Goal: Find specific fact: Find specific fact

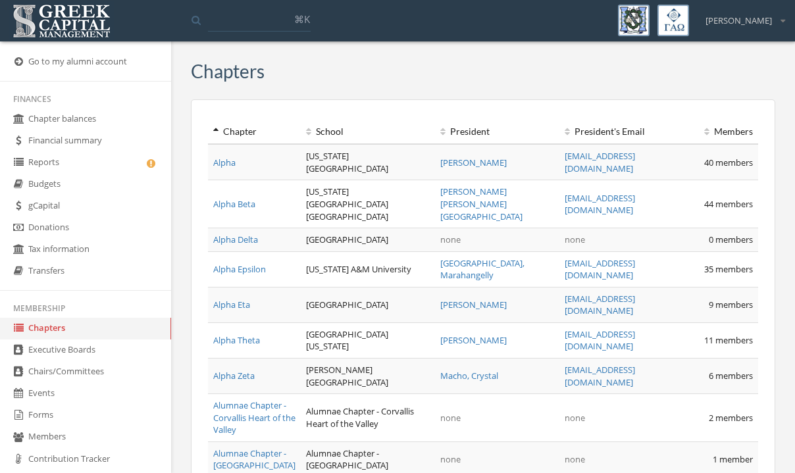
click at [46, 409] on link "Forms" at bounding box center [85, 416] width 171 height 22
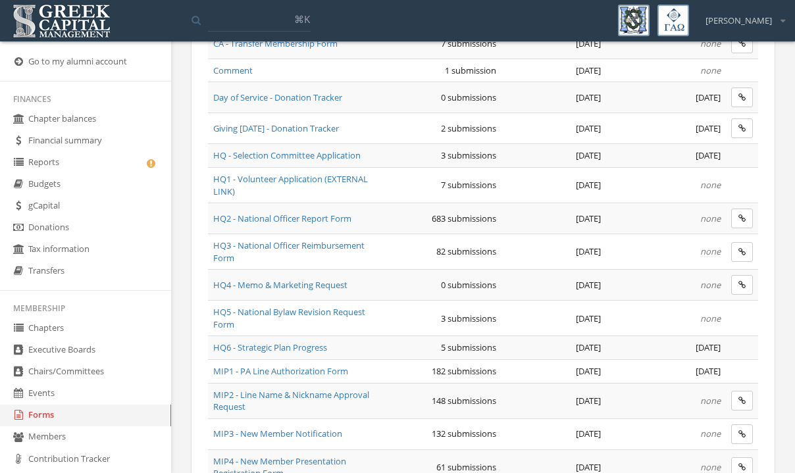
scroll to position [485, 0]
click at [301, 215] on span "HQ2 - National Officer Report Form" at bounding box center [282, 217] width 138 height 12
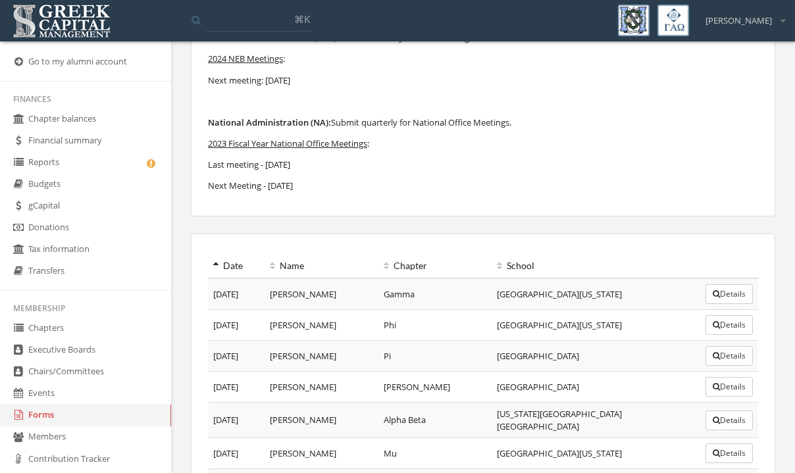
scroll to position [211, 0]
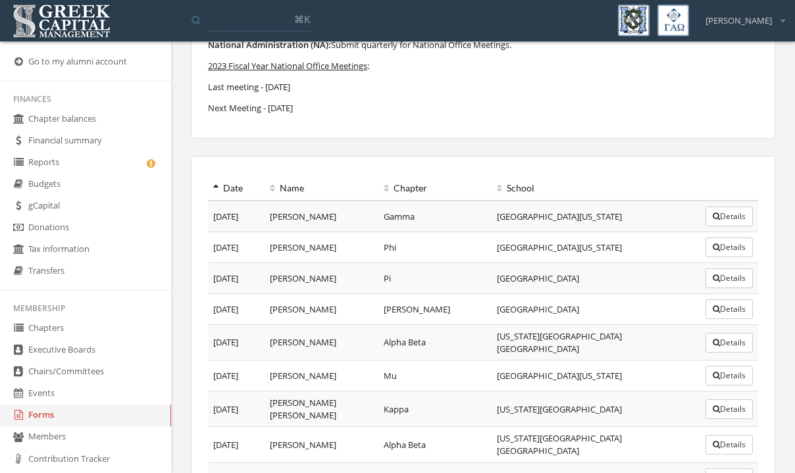
click at [214, 190] on icon at bounding box center [215, 188] width 5 height 9
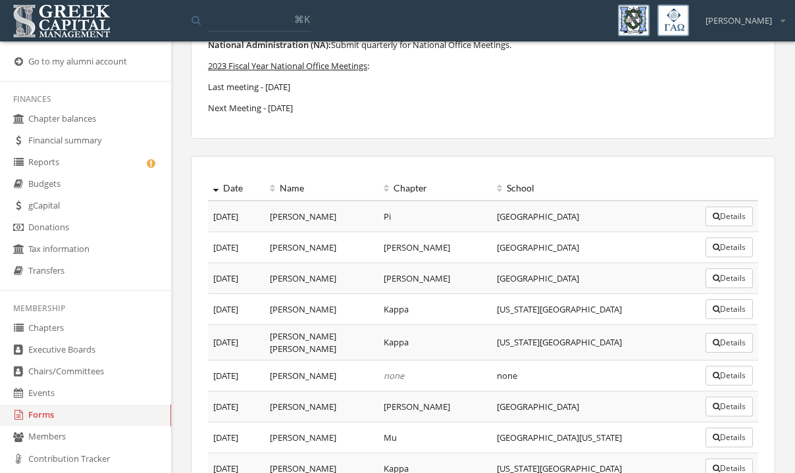
click at [727, 218] on button "Details" at bounding box center [729, 217] width 47 height 20
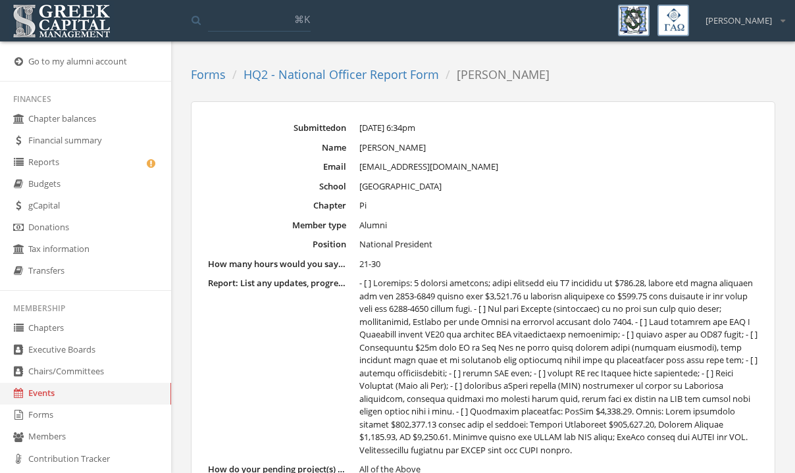
click at [611, 260] on dd "21-30" at bounding box center [558, 264] width 399 height 13
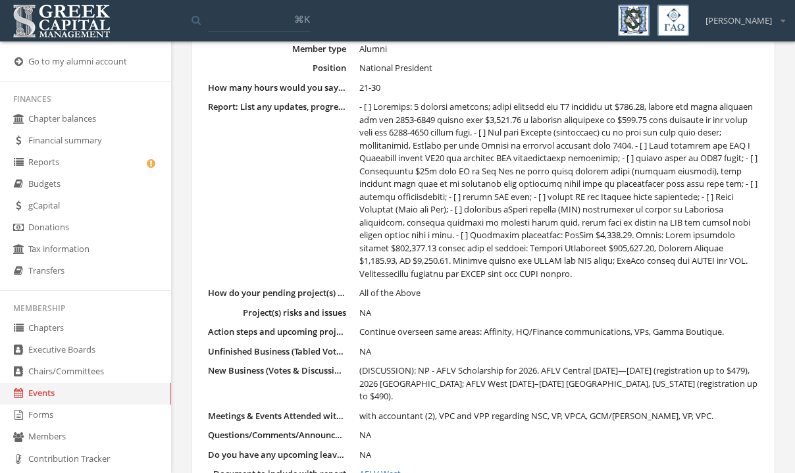
scroll to position [164, 0]
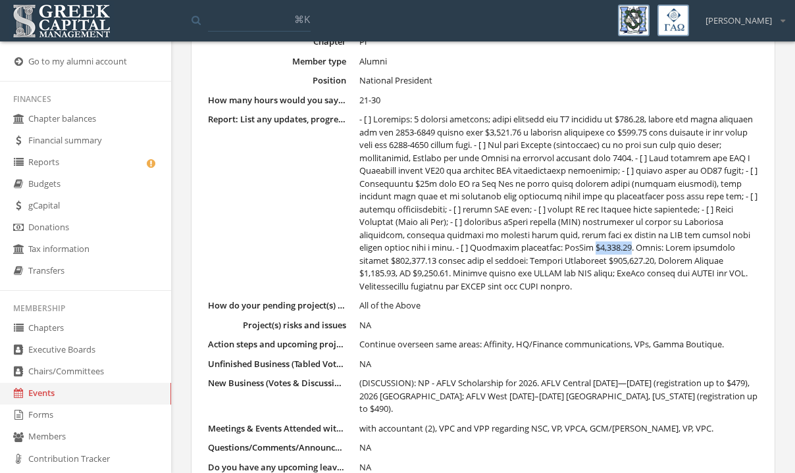
drag, startPoint x: 683, startPoint y: 248, endPoint x: 721, endPoint y: 250, distance: 37.6
click at [721, 250] on span at bounding box center [558, 202] width 398 height 179
copy span "$8,136.10"
drag, startPoint x: 729, startPoint y: 262, endPoint x: 681, endPoint y: 261, distance: 48.7
click at [681, 261] on span at bounding box center [558, 202] width 398 height 179
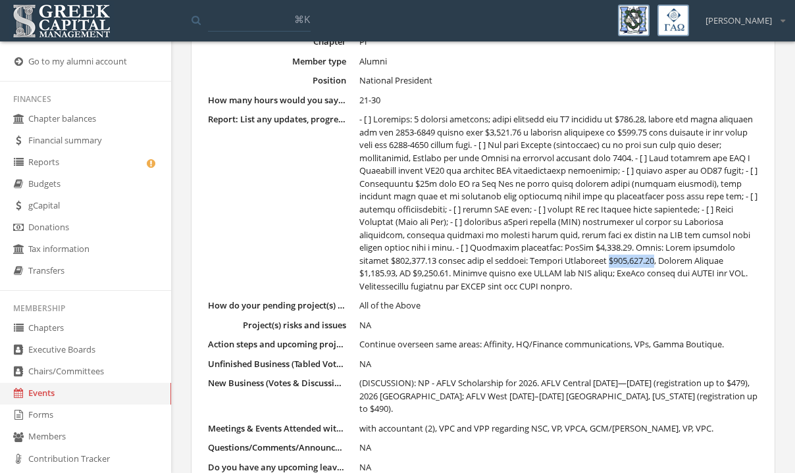
copy span "$138,707.13"
drag, startPoint x: 463, startPoint y: 274, endPoint x: 427, endPoint y: 272, distance: 36.3
click at [427, 272] on span at bounding box center [558, 202] width 398 height 179
copy span "$6,814.01"
drag, startPoint x: 519, startPoint y: 274, endPoint x: 482, endPoint y: 273, distance: 36.9
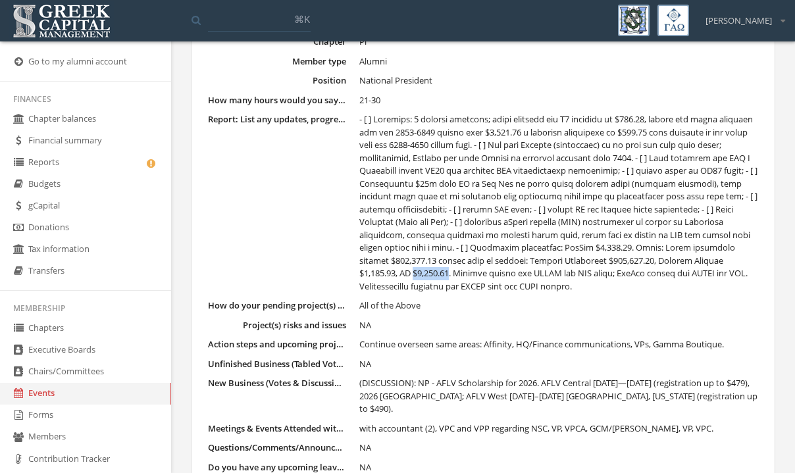
click at [482, 273] on span at bounding box center [558, 202] width 398 height 179
copy span "$7,132.26"
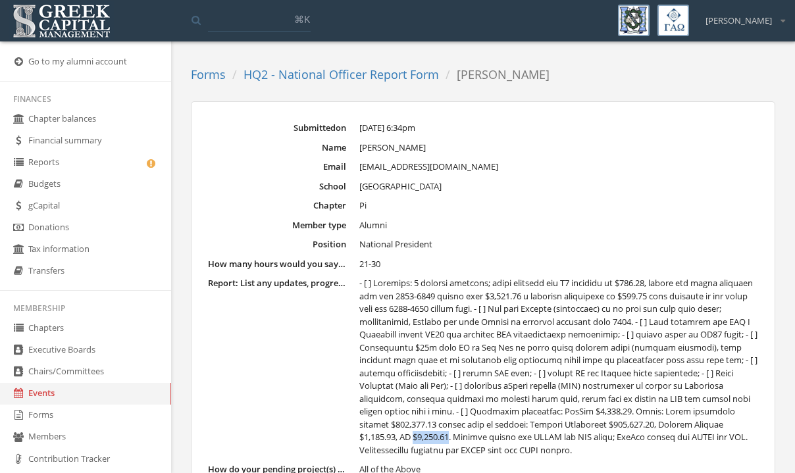
click at [65, 198] on link "gCapital" at bounding box center [85, 206] width 171 height 22
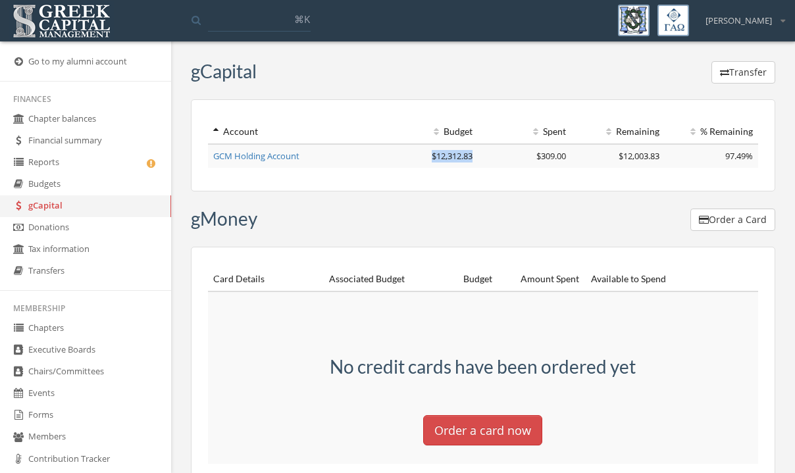
drag, startPoint x: 472, startPoint y: 158, endPoint x: 429, endPoint y: 157, distance: 43.5
click at [432, 157] on span "$12,312.83" at bounding box center [452, 156] width 41 height 12
copy span "$12,312.83"
click at [554, 157] on span "$309.00" at bounding box center [551, 156] width 30 height 12
click at [288, 159] on link "GCM Holding Account" at bounding box center [256, 156] width 86 height 12
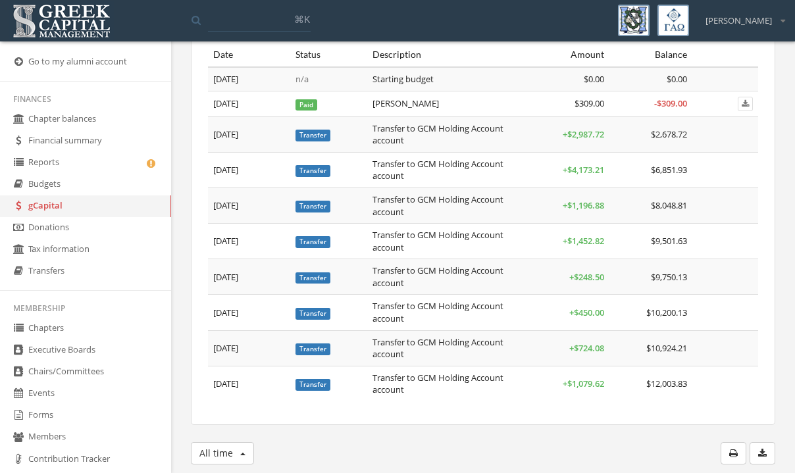
scroll to position [84, 0]
